Goal: Task Accomplishment & Management: Use online tool/utility

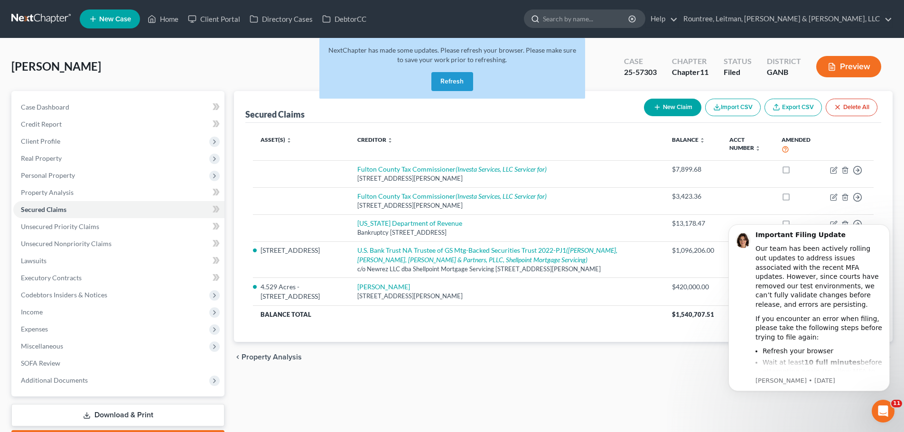
click at [630, 20] on input "search" at bounding box center [586, 19] width 87 height 18
click at [454, 72] on div "NextChapter has made some updates. Please refresh your browser. Please make sur…" at bounding box center [452, 68] width 266 height 61
click at [457, 77] on button "Refresh" at bounding box center [452, 81] width 42 height 19
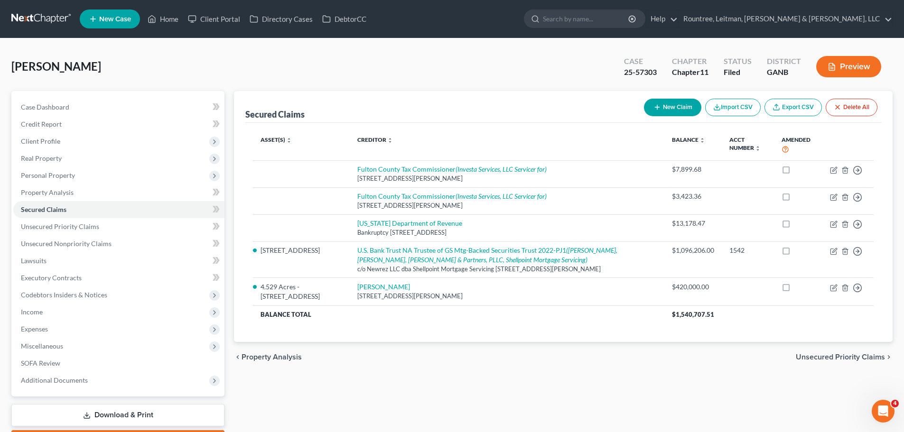
click at [46, 16] on link at bounding box center [41, 18] width 61 height 17
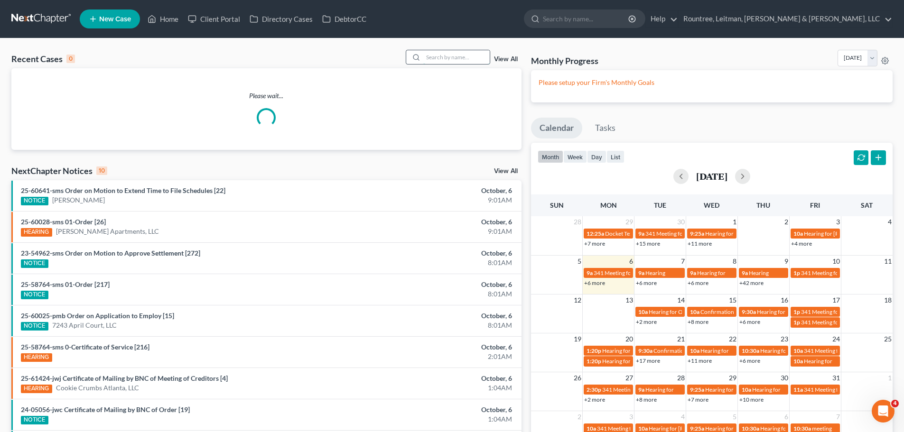
click at [428, 55] on input "search" at bounding box center [456, 57] width 66 height 14
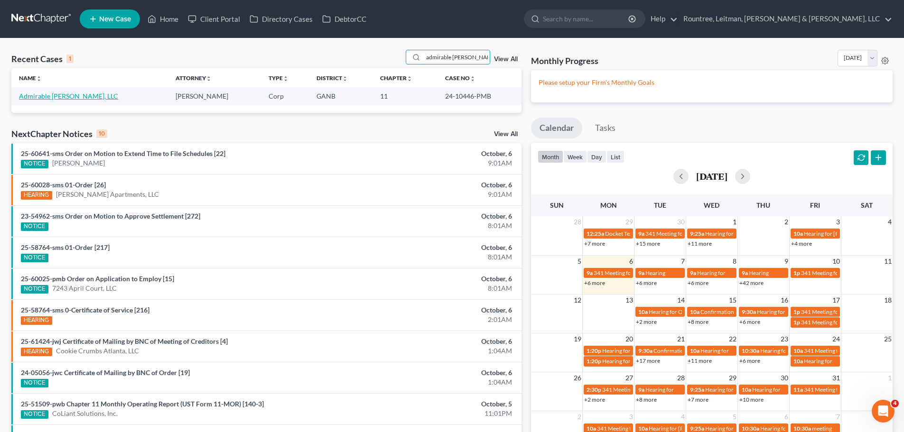
type input "admirable havens"
click at [28, 100] on link "Admirable Havens, LLC" at bounding box center [68, 96] width 99 height 8
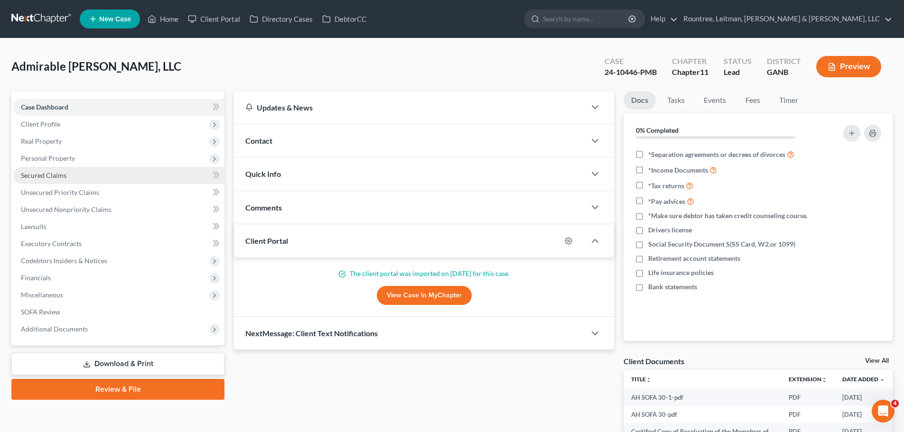
click at [41, 172] on span "Secured Claims" at bounding box center [44, 175] width 46 height 8
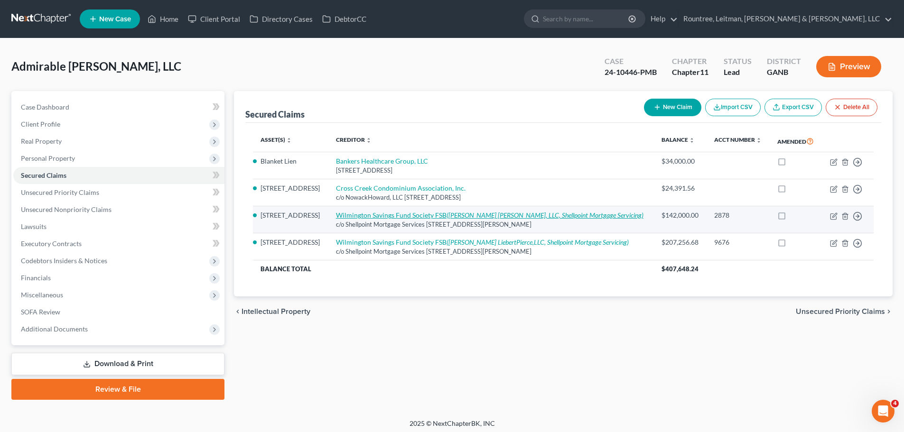
click at [466, 219] on link "Wilmington Savings Fund Society FSB (McCalla Raymer Liebert Pierce, LLC, Shellp…" at bounding box center [490, 215] width 308 height 8
select select "42"
select select "0"
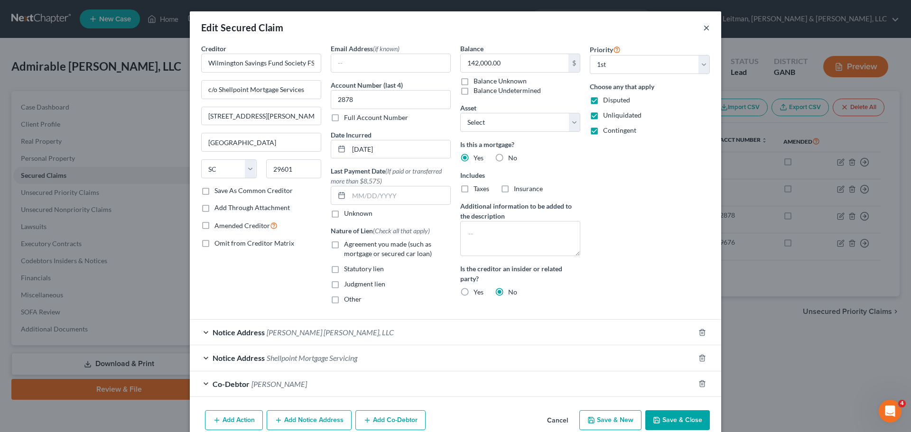
click at [703, 27] on button "×" at bounding box center [706, 27] width 7 height 11
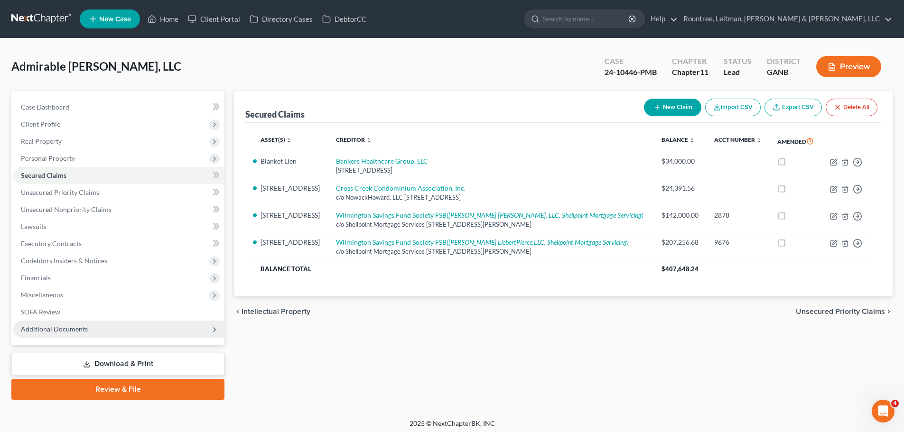
click at [51, 327] on span "Additional Documents" at bounding box center [54, 329] width 67 height 8
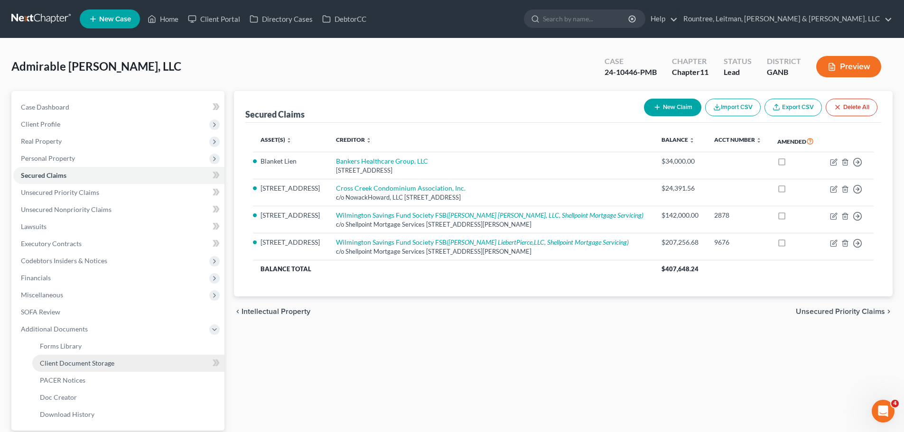
click at [56, 362] on span "Client Document Storage" at bounding box center [77, 363] width 75 height 8
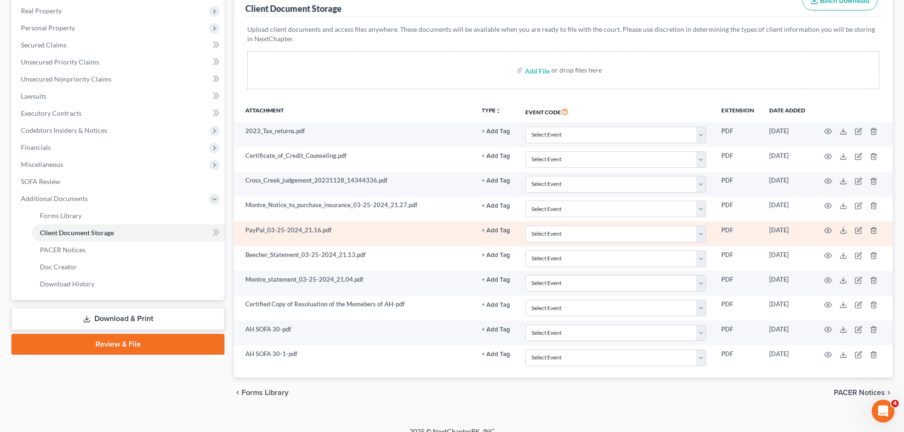
scroll to position [142, 0]
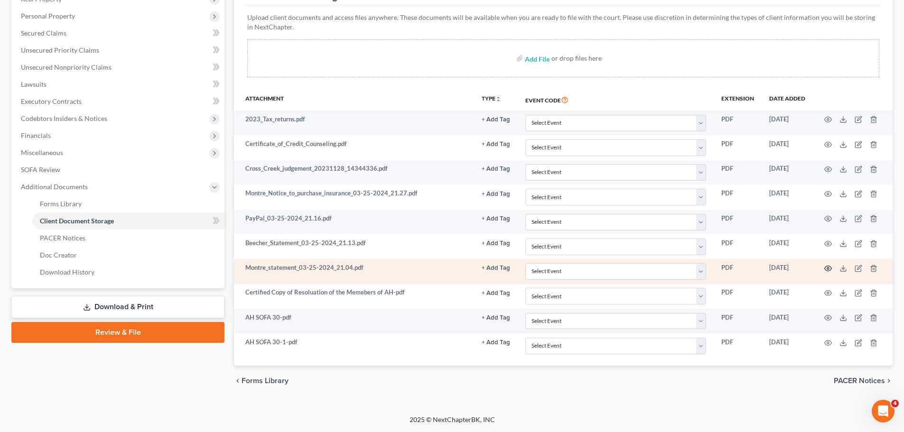
click at [830, 269] on icon "button" at bounding box center [828, 269] width 8 height 8
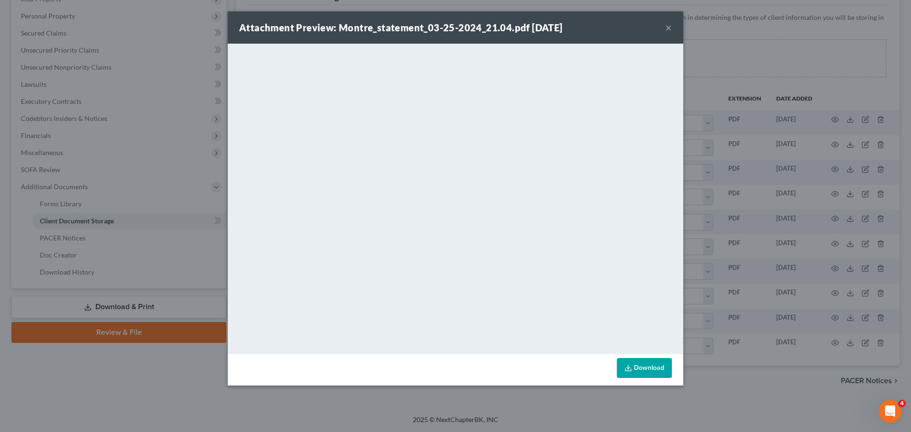
click at [638, 364] on link "Download" at bounding box center [644, 368] width 55 height 20
click at [667, 29] on button "×" at bounding box center [668, 27] width 7 height 11
